Goal: Information Seeking & Learning: Learn about a topic

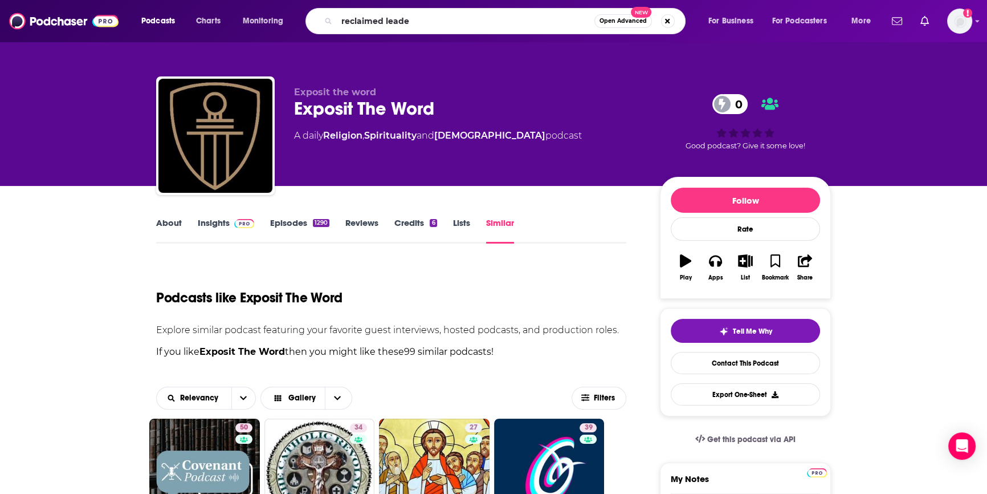
type input "reclaimed leader"
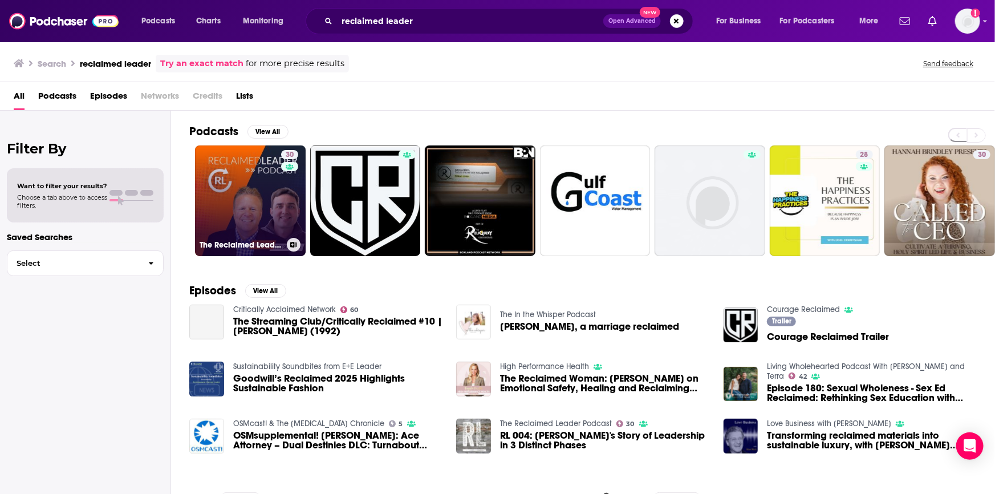
click at [254, 242] on h3 "The Reclaimed Leader Podcast" at bounding box center [241, 245] width 83 height 10
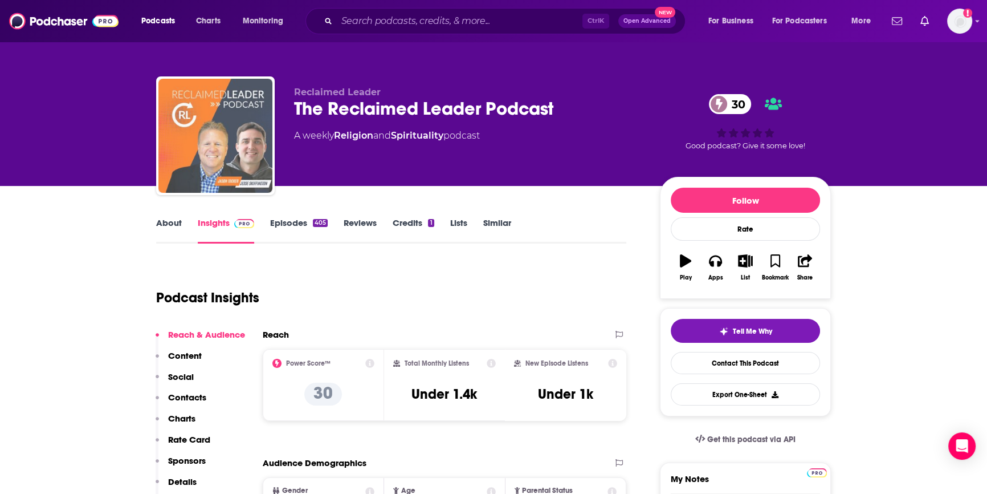
click at [240, 169] on img "The Reclaimed Leader Podcast" at bounding box center [215, 136] width 114 height 114
click at [258, 143] on img "The Reclaimed Leader Podcast" at bounding box center [215, 136] width 114 height 114
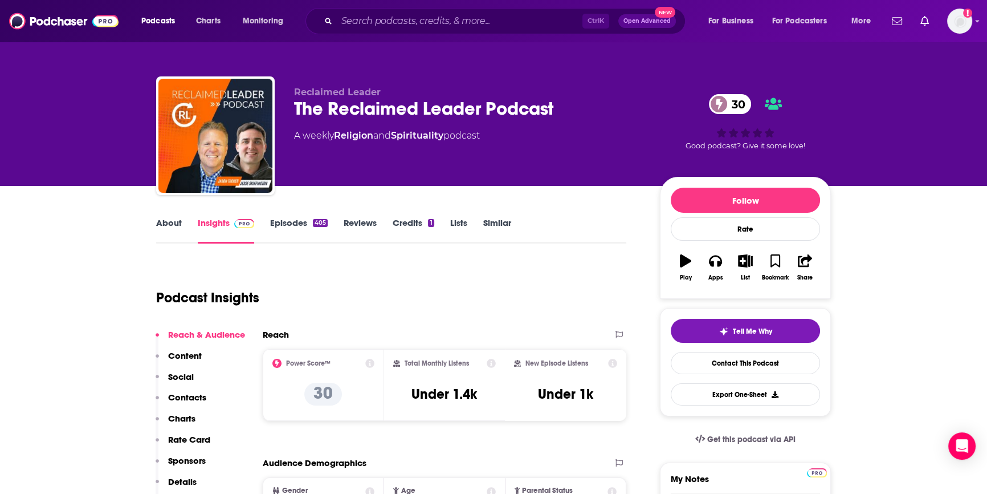
click at [294, 218] on link "Episodes 405" at bounding box center [299, 230] width 58 height 26
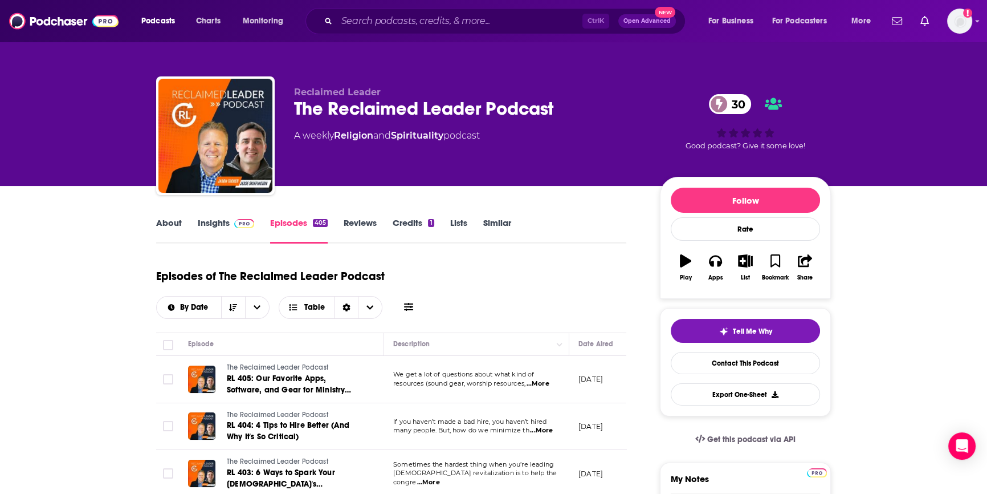
click at [169, 222] on link "About" at bounding box center [169, 230] width 26 height 26
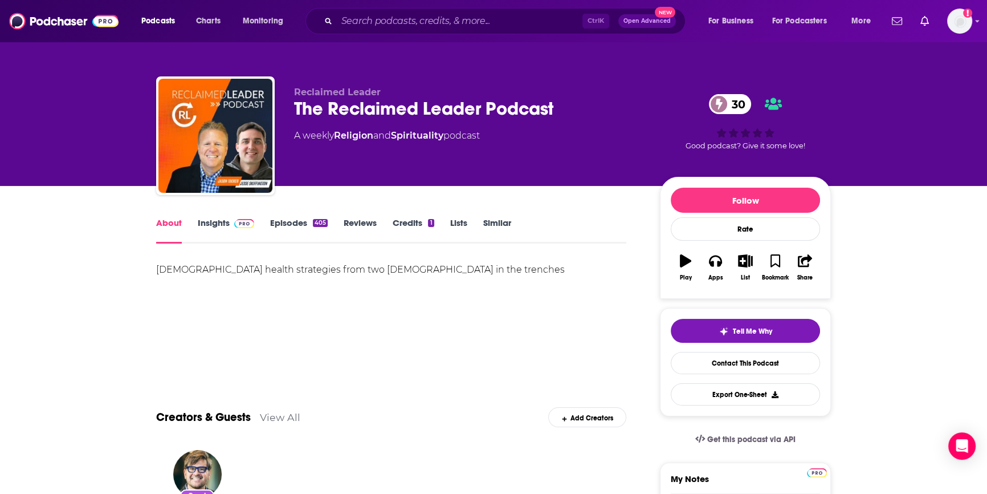
click at [218, 222] on link "Insights" at bounding box center [226, 230] width 56 height 26
